Goal: Navigation & Orientation: Understand site structure

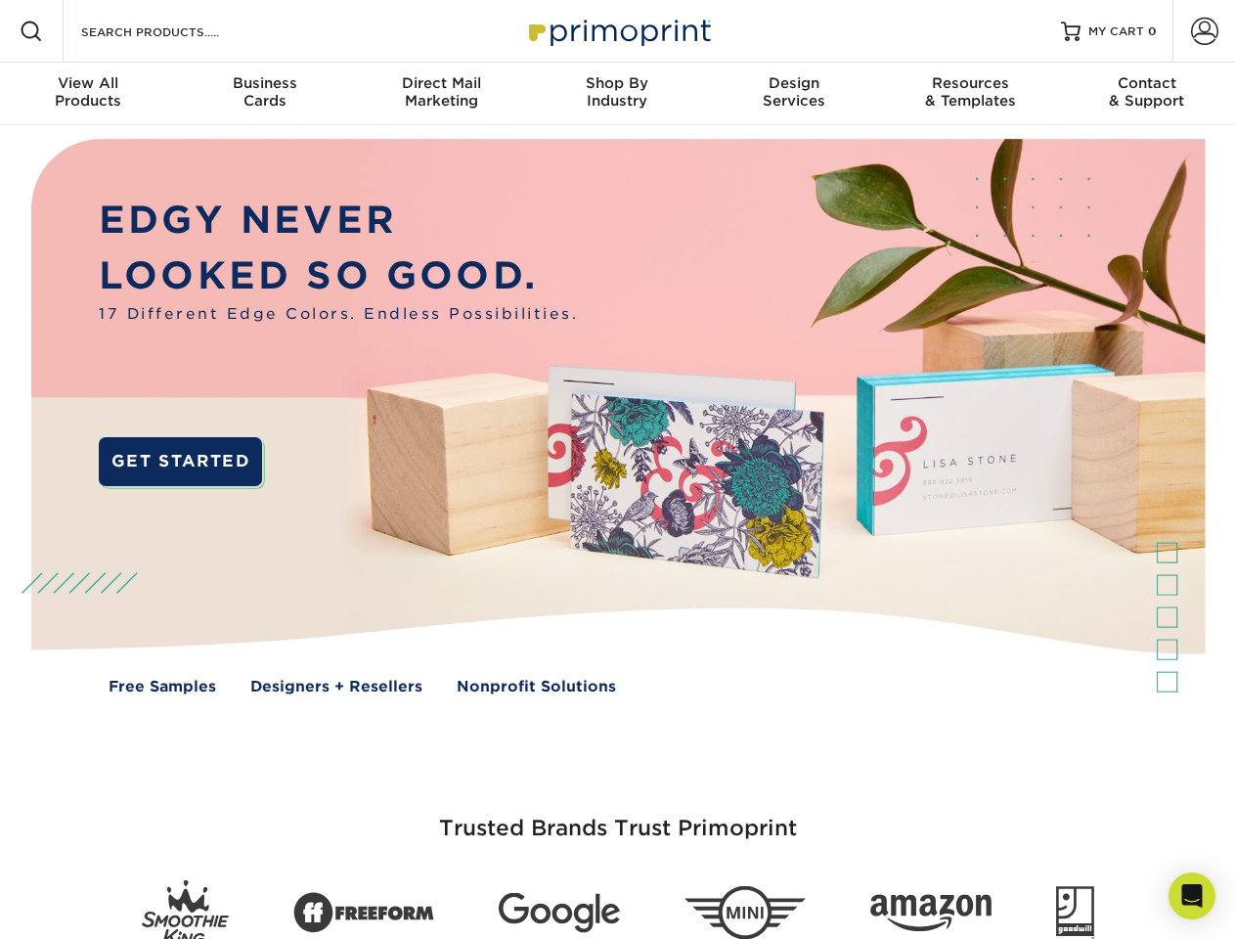
click at [617, 469] on img at bounding box center [617, 430] width 1222 height 611
click at [31, 31] on span at bounding box center [31, 31] width 23 height 23
click at [1204, 31] on span at bounding box center [1204, 31] width 27 height 27
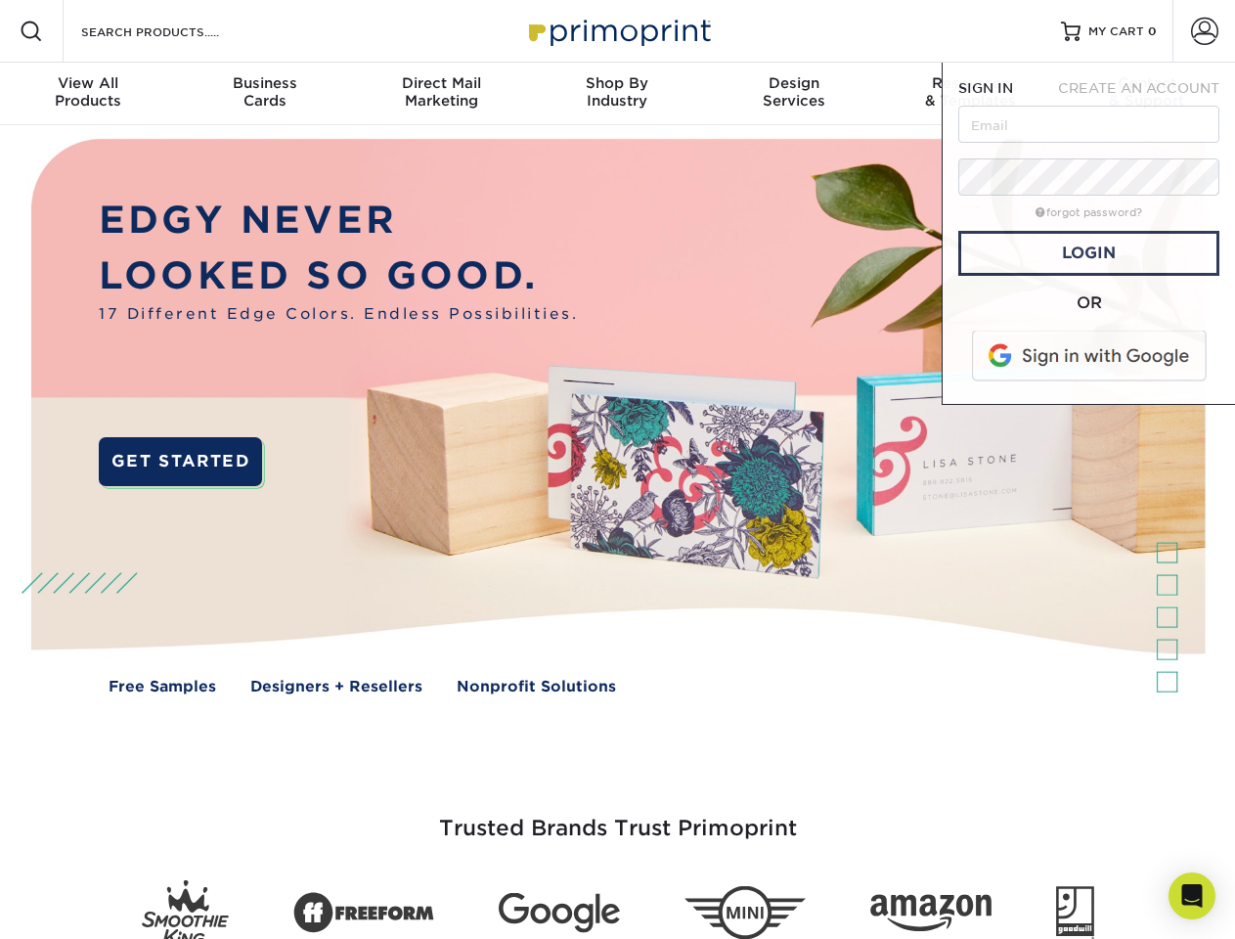
click at [88, 94] on div "View All Products" at bounding box center [88, 91] width 176 height 35
click at [264, 94] on div "Business Cards" at bounding box center [264, 91] width 176 height 35
click at [441, 94] on div "Direct Mail Marketing" at bounding box center [441, 91] width 176 height 35
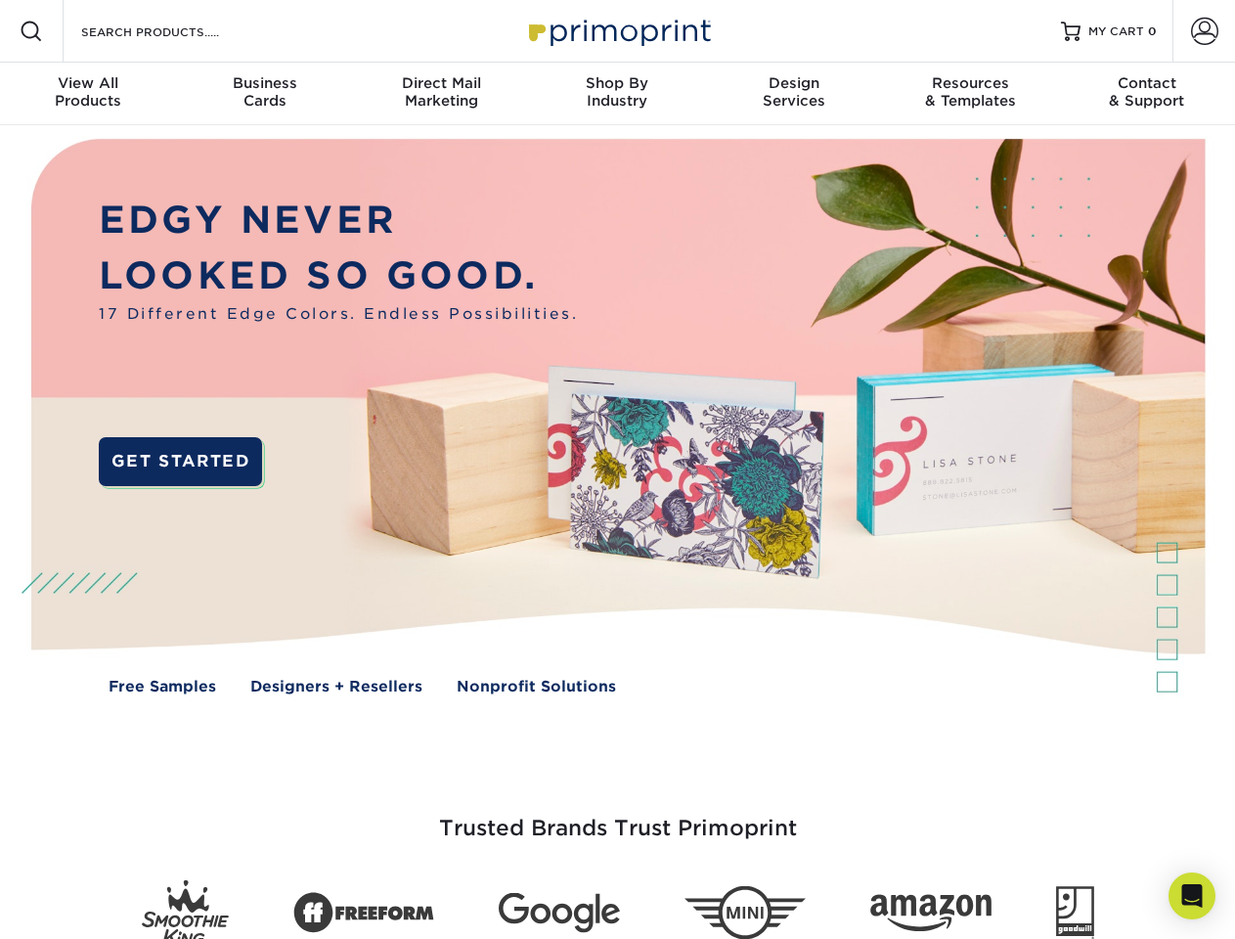
click at [617, 94] on div "Shop By Industry" at bounding box center [617, 91] width 176 height 35
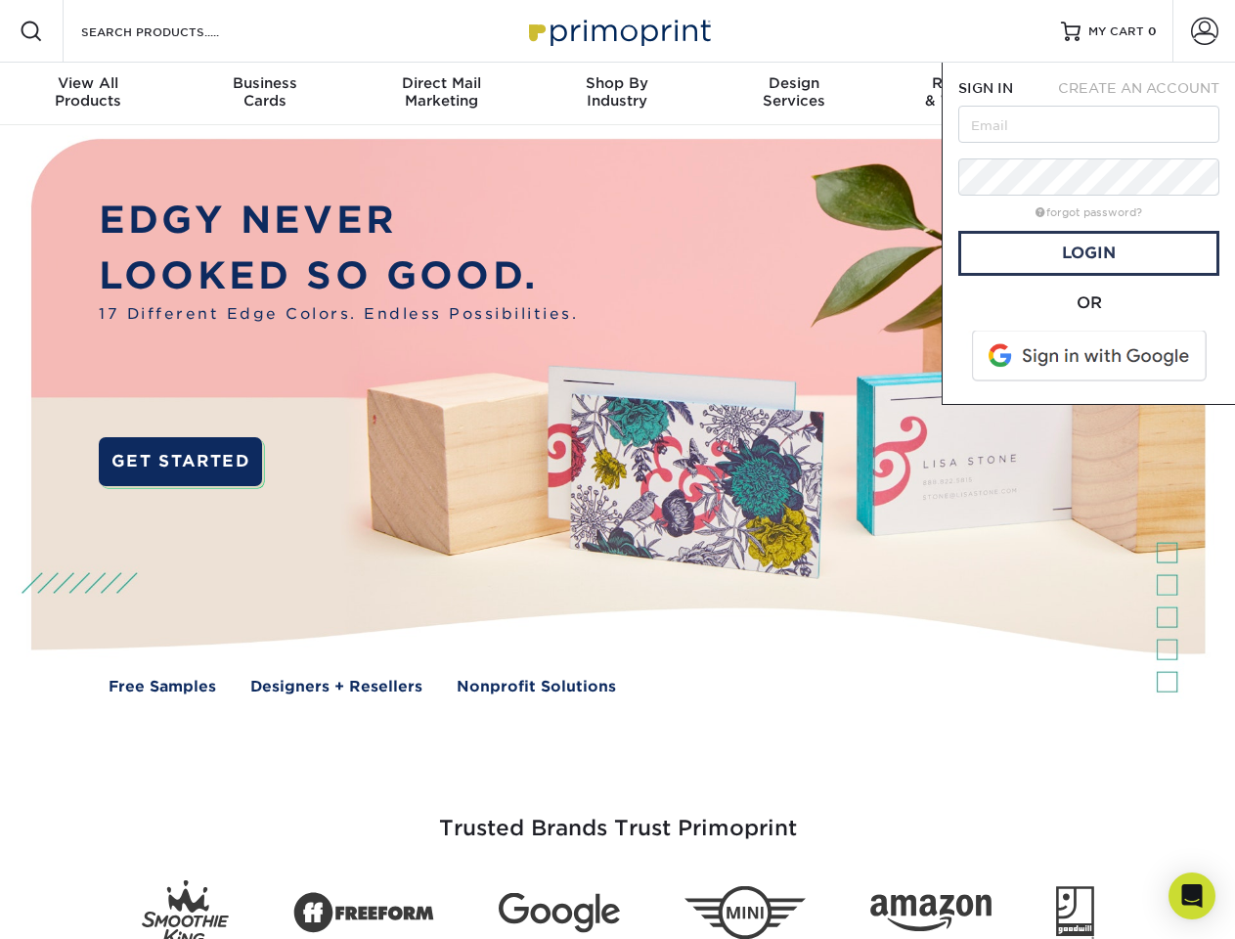
click at [794, 94] on div "Design Services" at bounding box center [794, 91] width 176 height 35
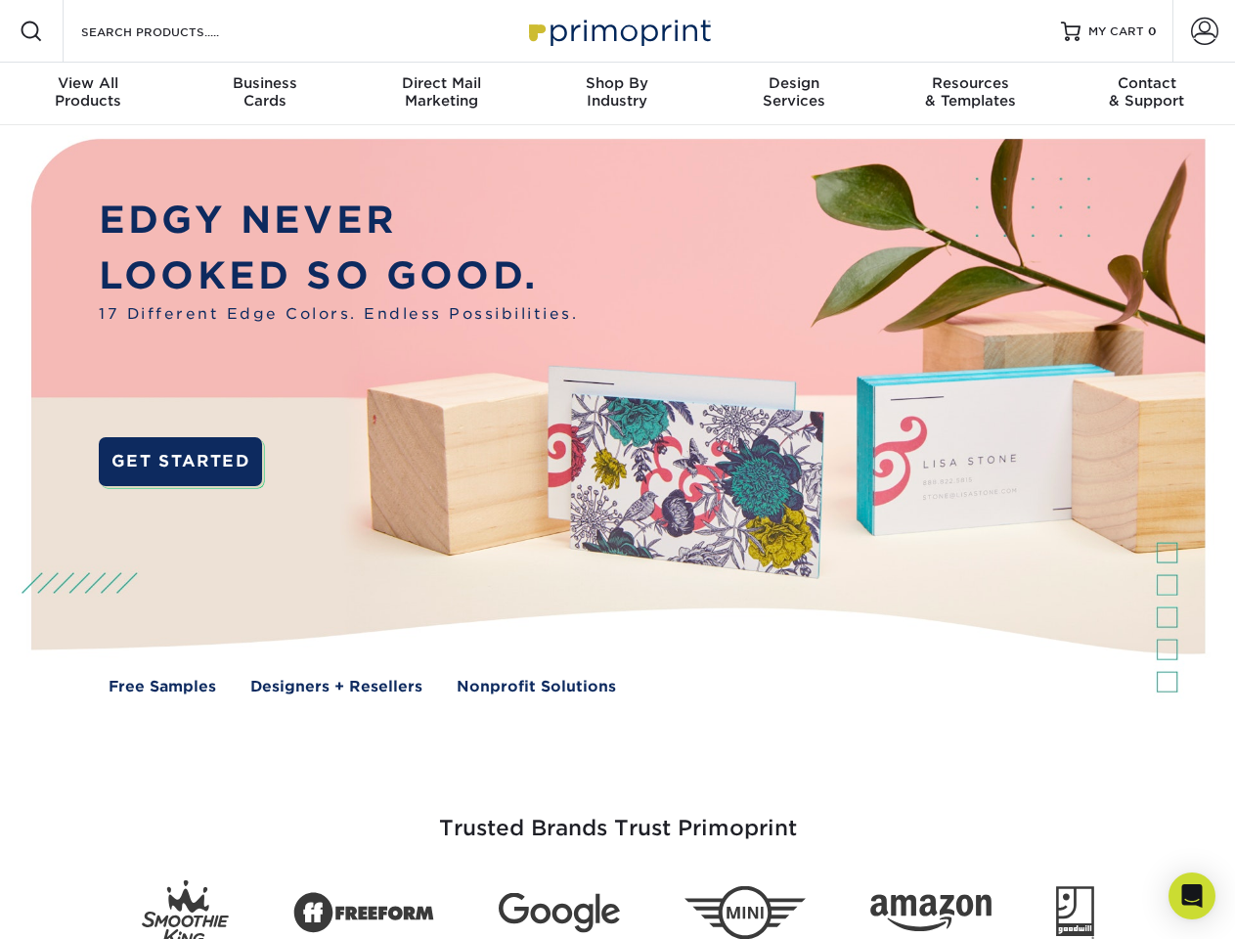
click at [970, 94] on span "SIGN IN" at bounding box center [985, 88] width 55 height 16
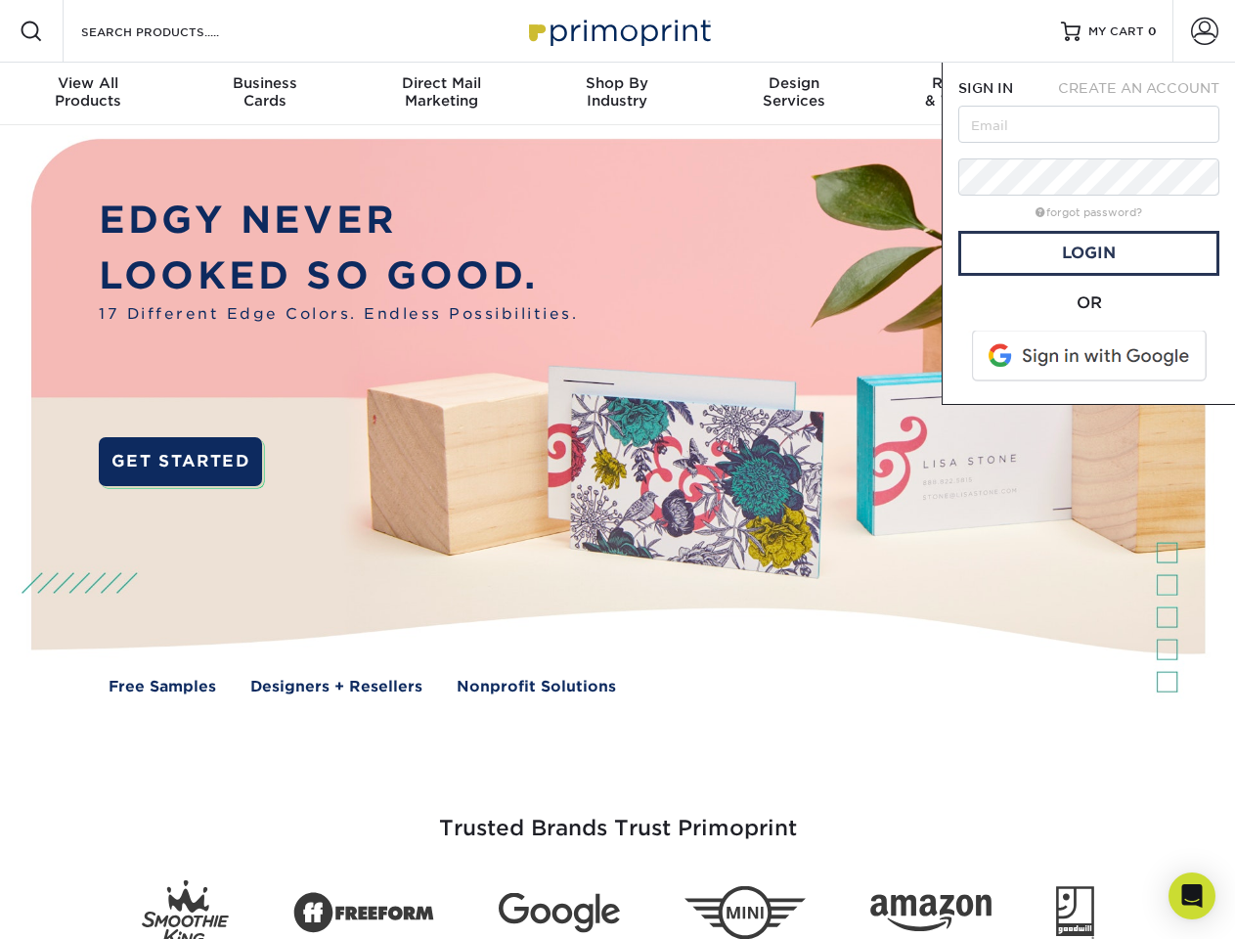
click at [1147, 94] on div "Contact & Support" at bounding box center [1147, 91] width 176 height 35
